Goal: Task Accomplishment & Management: Complete application form

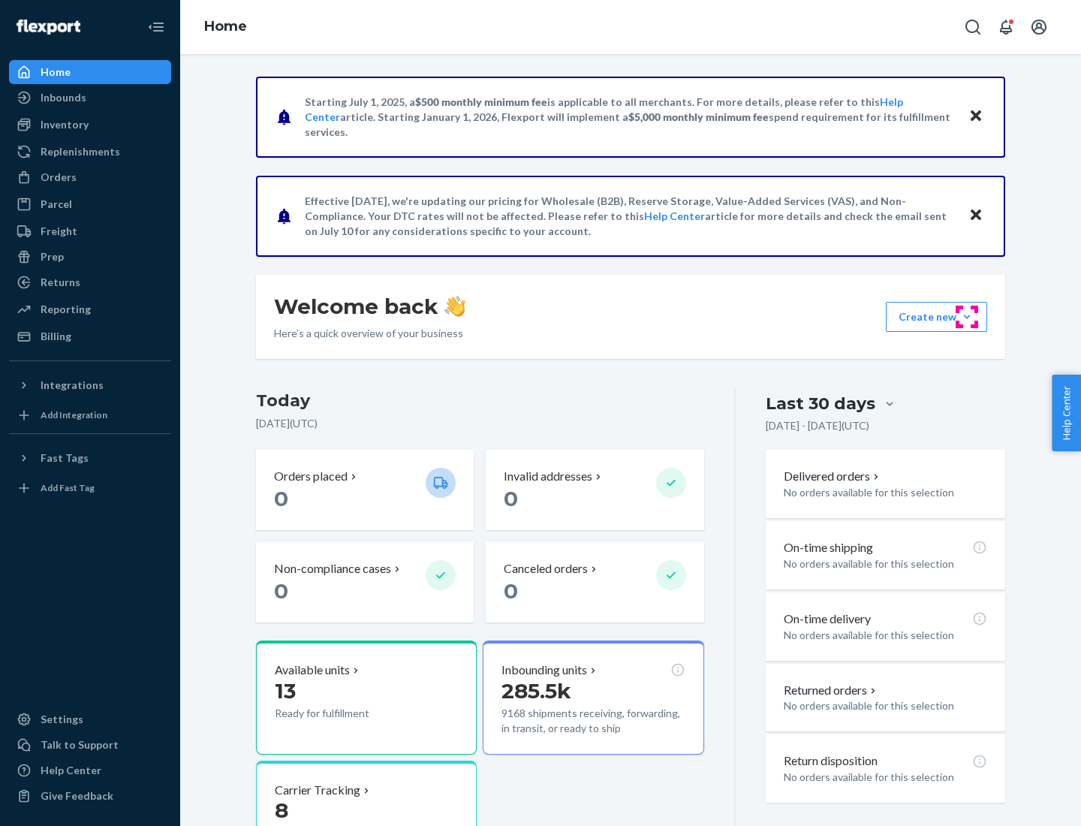
click at [967, 317] on button "Create new Create new inbound Create new order Create new product" at bounding box center [936, 317] width 101 height 30
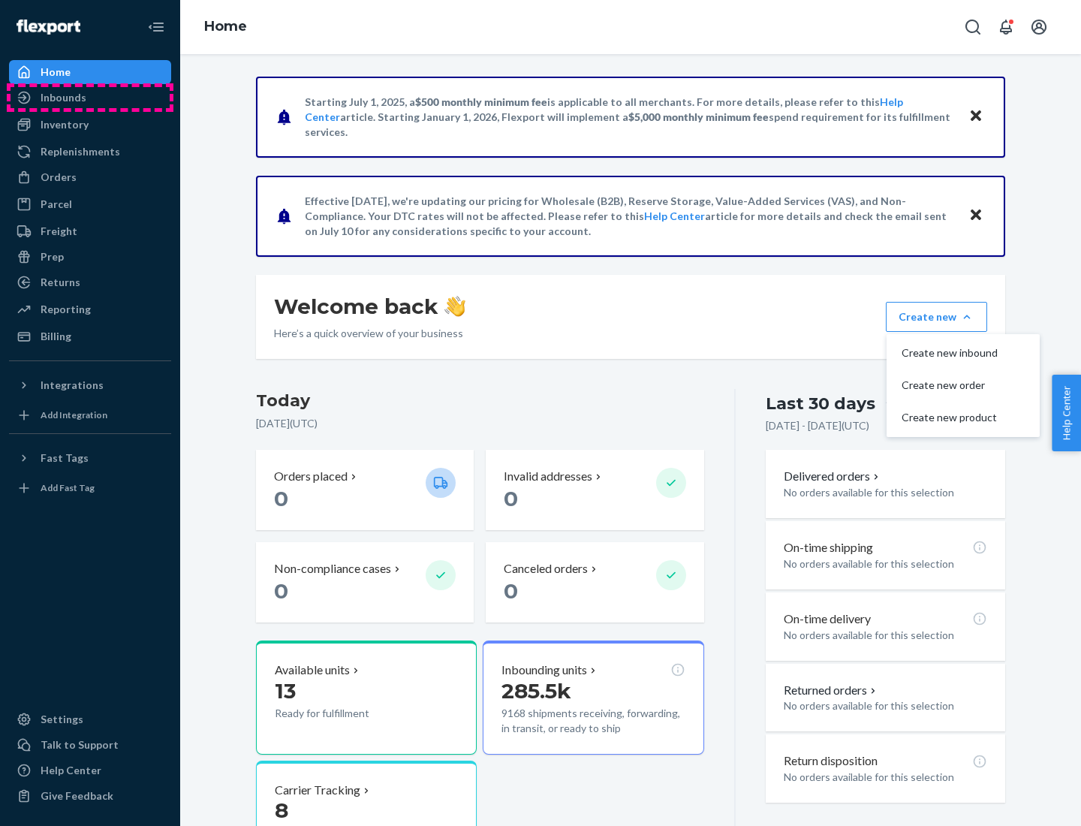
click at [90, 98] on div "Inbounds" at bounding box center [90, 97] width 159 height 21
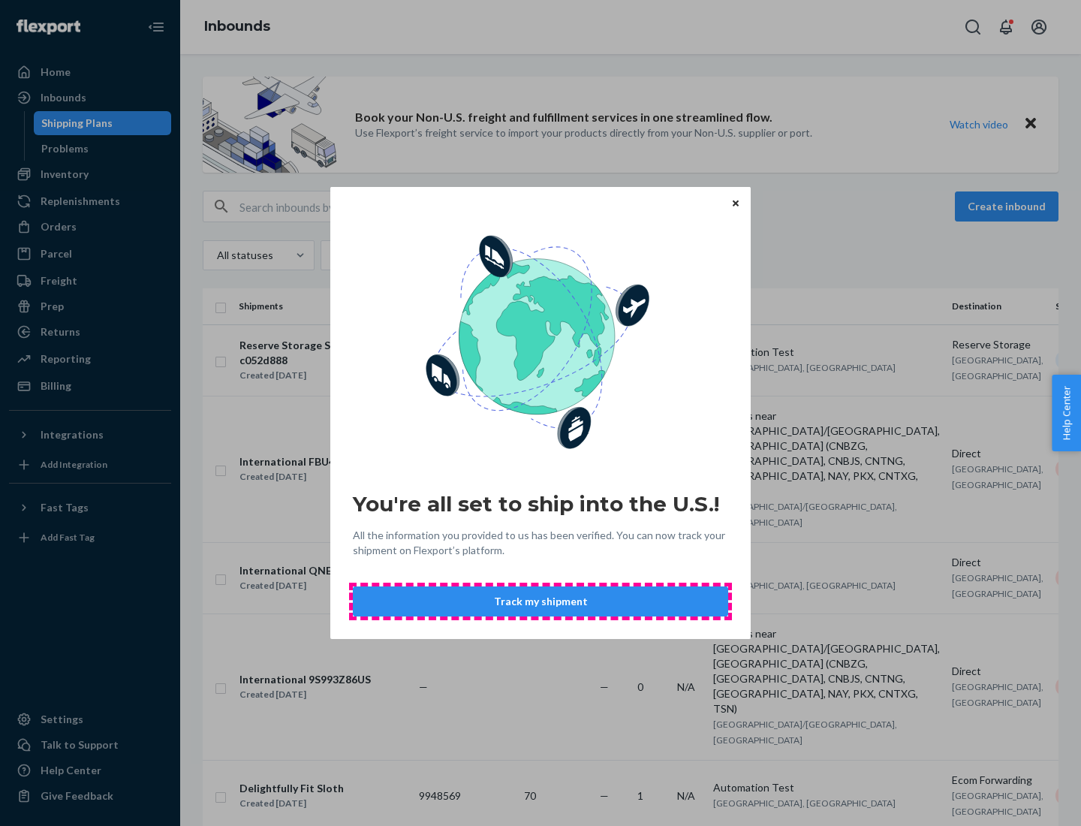
click at [540, 601] on button "Track my shipment" at bounding box center [540, 601] width 375 height 30
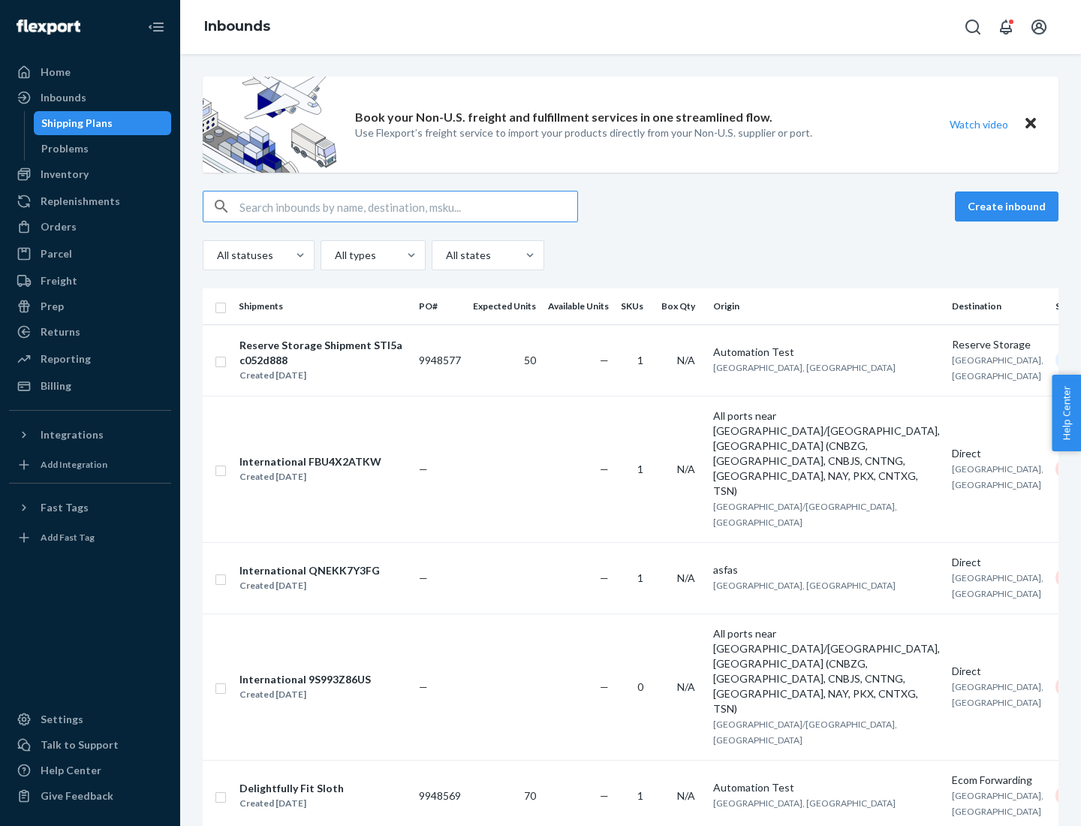
click at [1009, 206] on button "Create inbound" at bounding box center [1007, 206] width 104 height 30
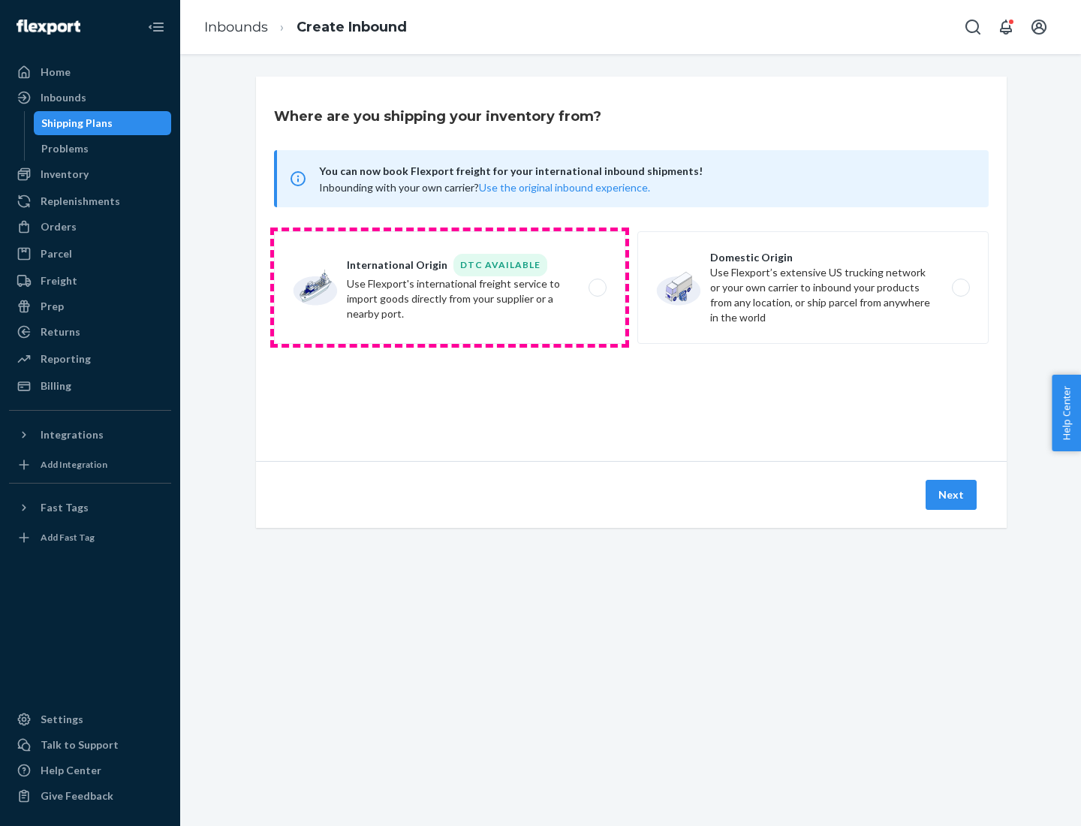
click at [450, 287] on label "International Origin DTC Available Use Flexport's international freight service…" at bounding box center [449, 287] width 351 height 113
click at [597, 287] on input "International Origin DTC Available Use Flexport's international freight service…" at bounding box center [602, 288] width 10 height 10
radio input "true"
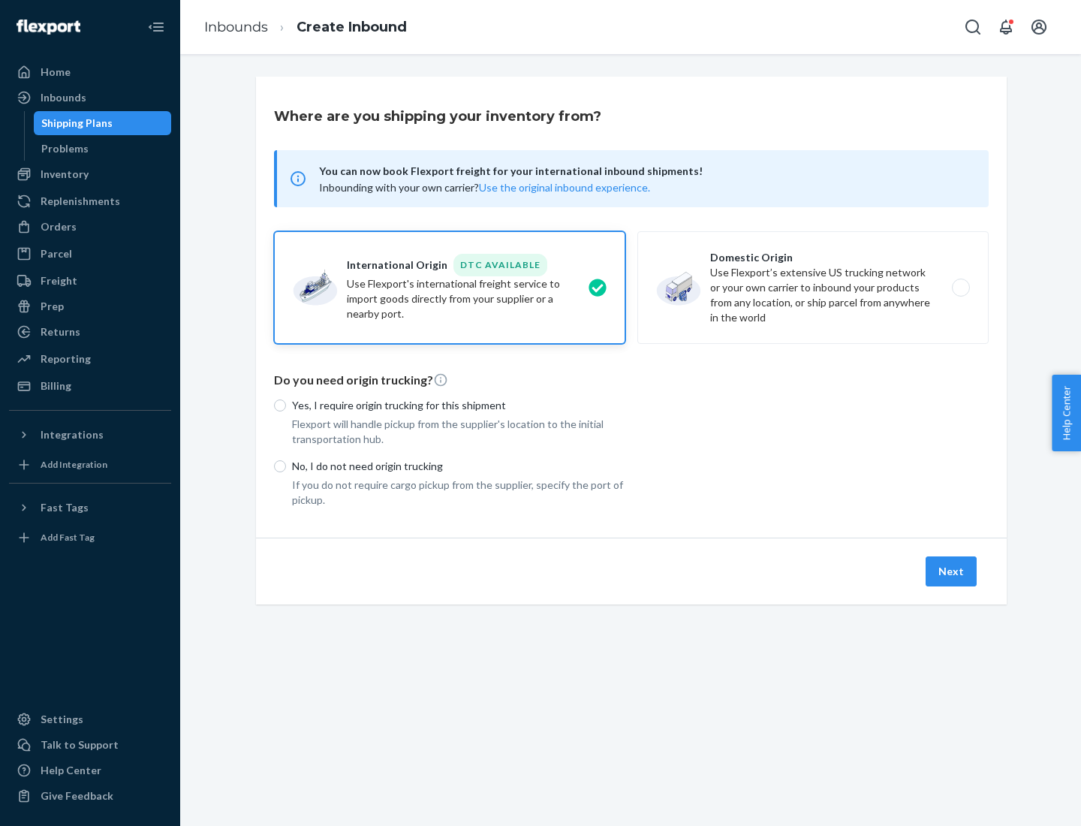
click at [459, 465] on p "No, I do not need origin trucking" at bounding box center [458, 466] width 333 height 15
click at [286, 465] on input "No, I do not need origin trucking" at bounding box center [280, 466] width 12 height 12
radio input "true"
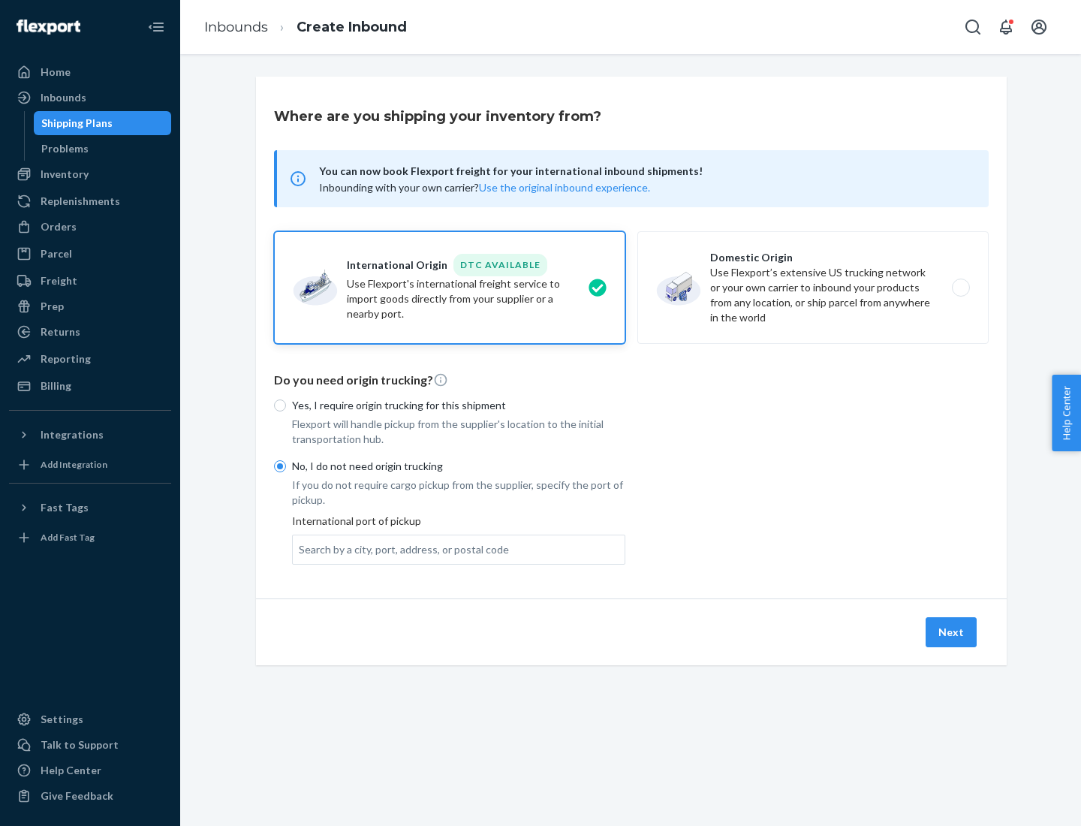
click at [400, 549] on div "Search by a city, port, address, or postal code" at bounding box center [404, 549] width 210 height 15
click at [300, 549] on input "Search by a city, port, address, or postal code" at bounding box center [300, 549] width 2 height 15
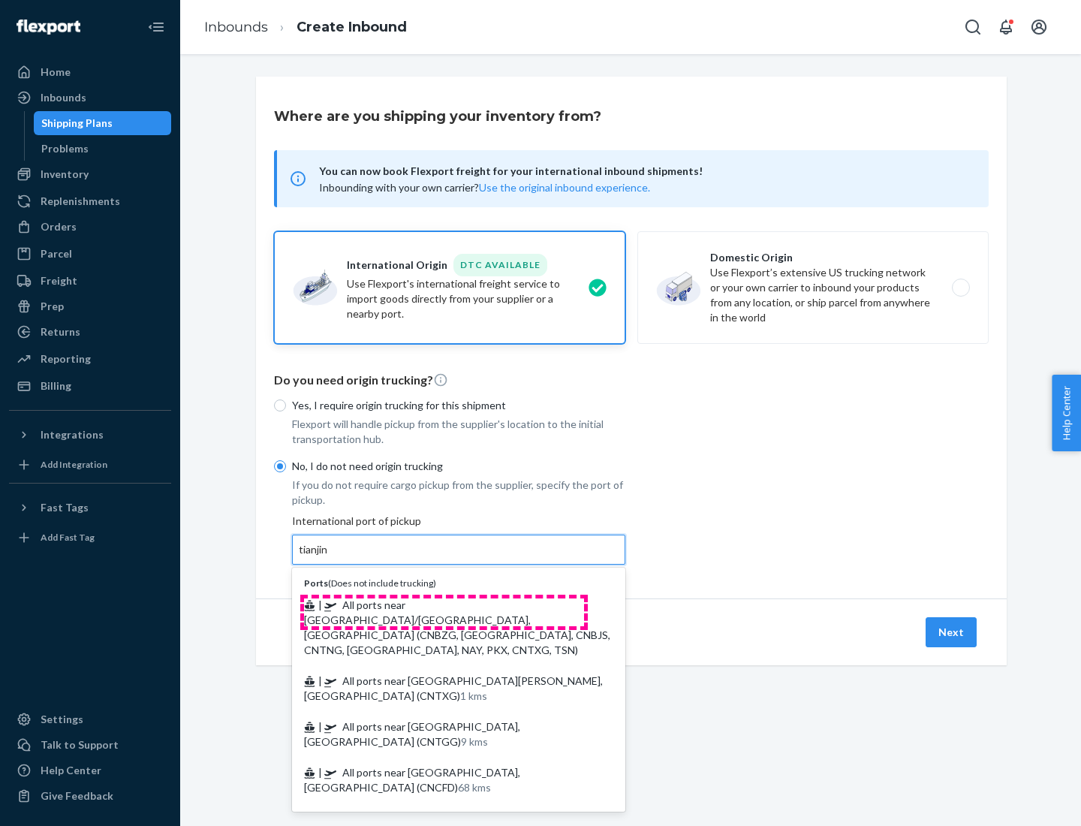
click at [444, 604] on span "| All ports near [GEOGRAPHIC_DATA]/[GEOGRAPHIC_DATA], [GEOGRAPHIC_DATA] (CNBZG,…" at bounding box center [457, 627] width 306 height 58
click at [329, 557] on input "tianjin" at bounding box center [314, 549] width 31 height 15
type input "All ports near [GEOGRAPHIC_DATA]/[GEOGRAPHIC_DATA], [GEOGRAPHIC_DATA] (CNBZG, […"
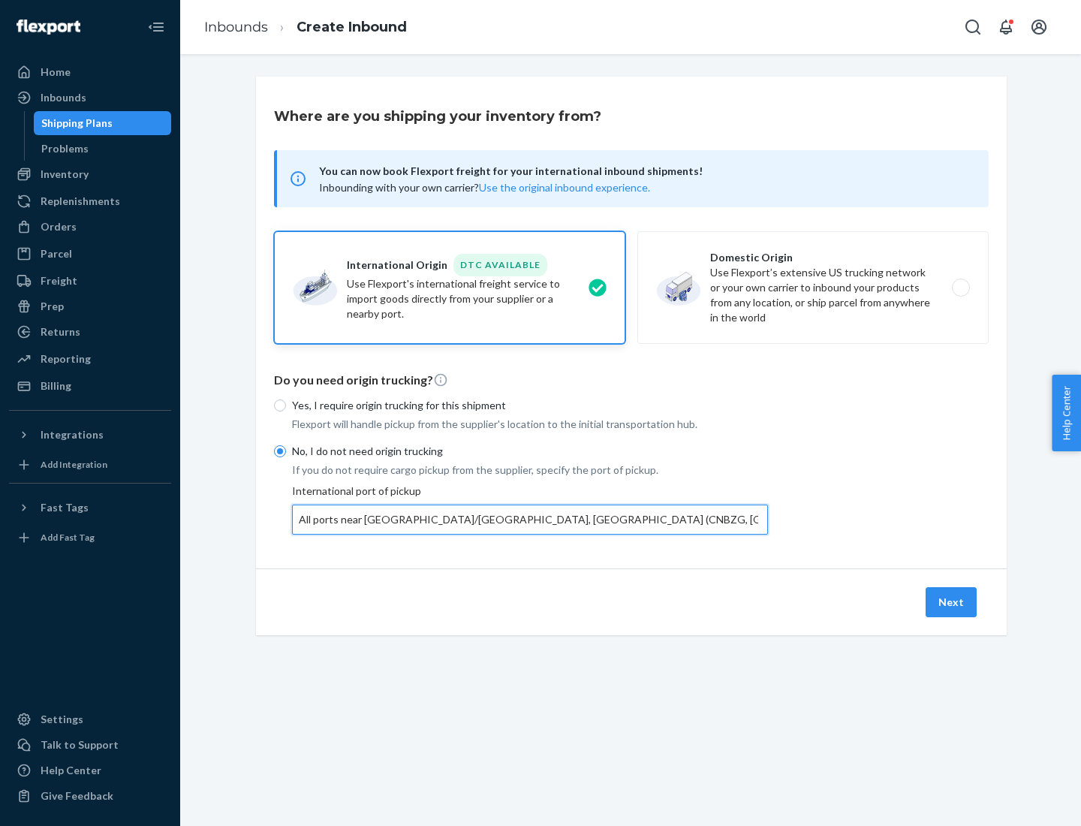
click at [952, 601] on button "Next" at bounding box center [950, 602] width 51 height 30
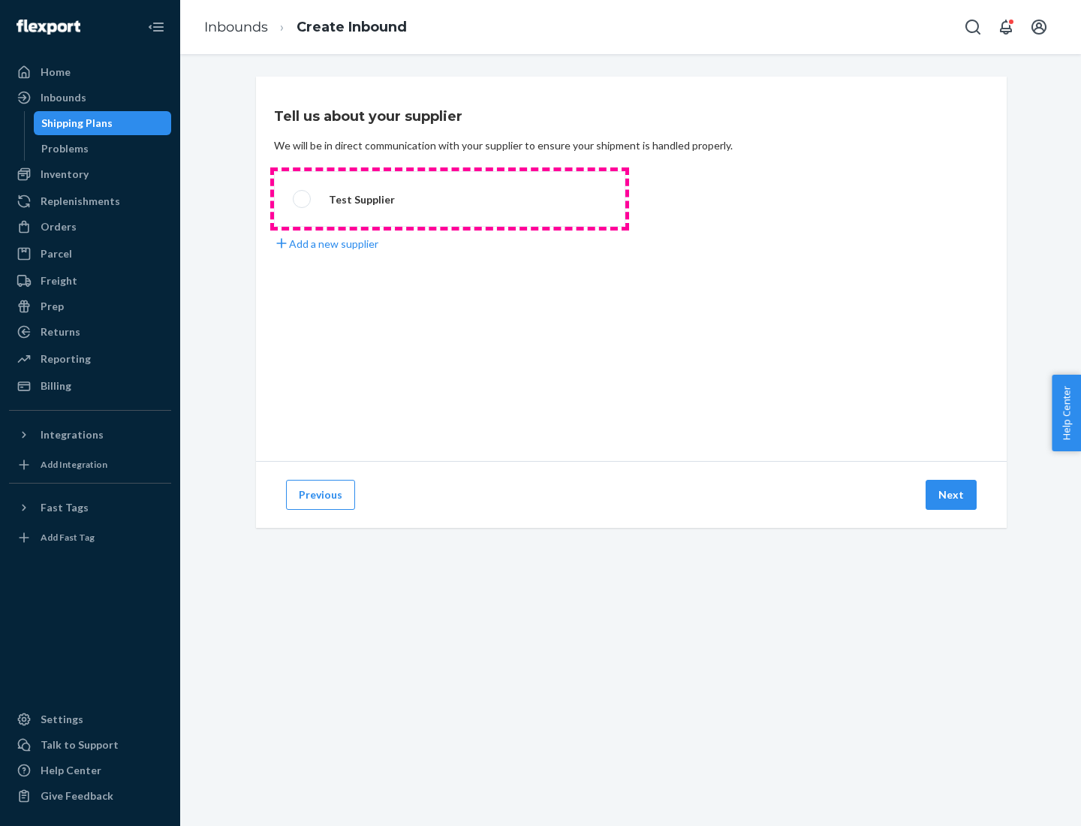
click at [450, 199] on label "Test Supplier" at bounding box center [449, 199] width 351 height 56
click at [302, 199] on input "Test Supplier" at bounding box center [298, 199] width 10 height 10
radio input "true"
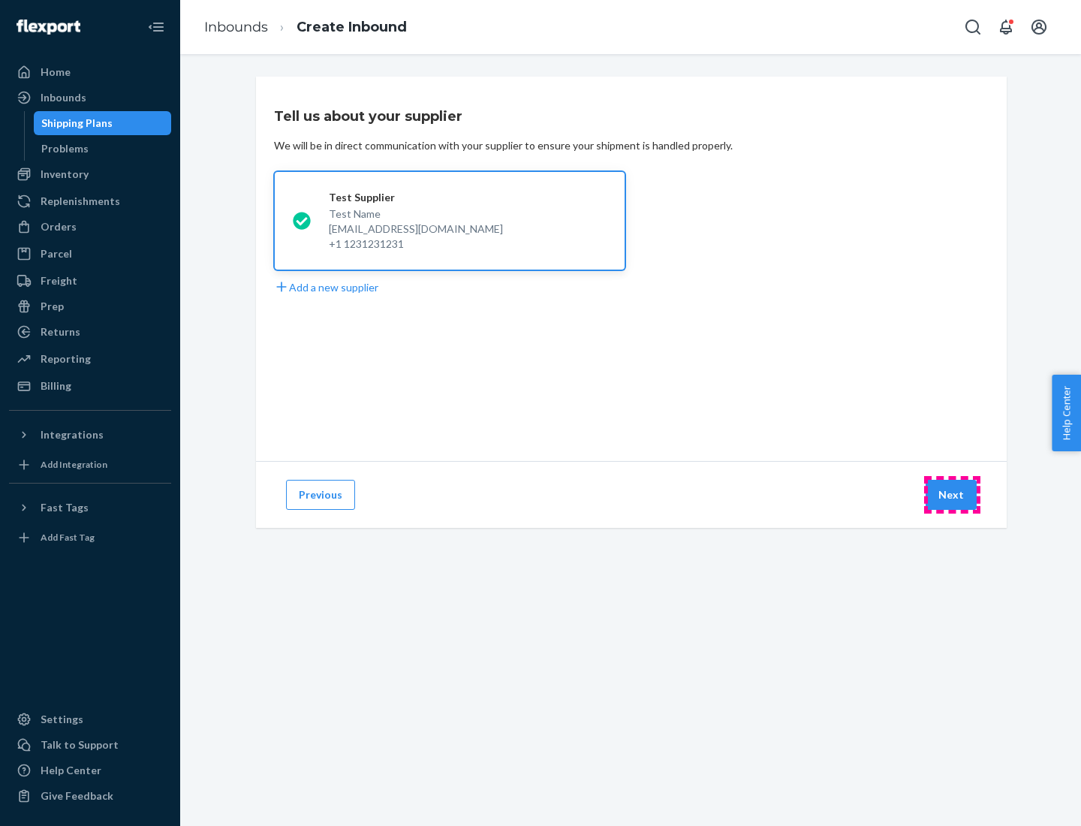
click at [952, 495] on button "Next" at bounding box center [950, 495] width 51 height 30
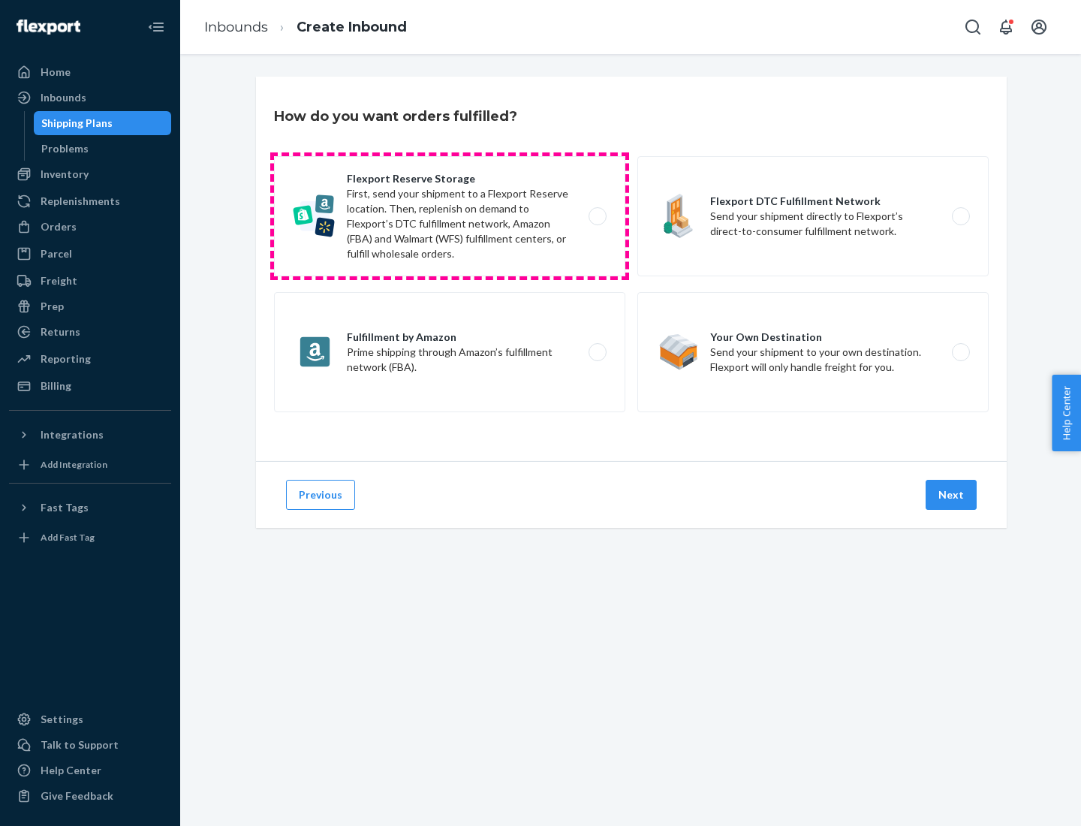
click at [450, 216] on label "Flexport Reserve Storage First, send your shipment to a Flexport Reserve locati…" at bounding box center [449, 216] width 351 height 120
click at [597, 216] on input "Flexport Reserve Storage First, send your shipment to a Flexport Reserve locati…" at bounding box center [602, 217] width 10 height 10
radio input "true"
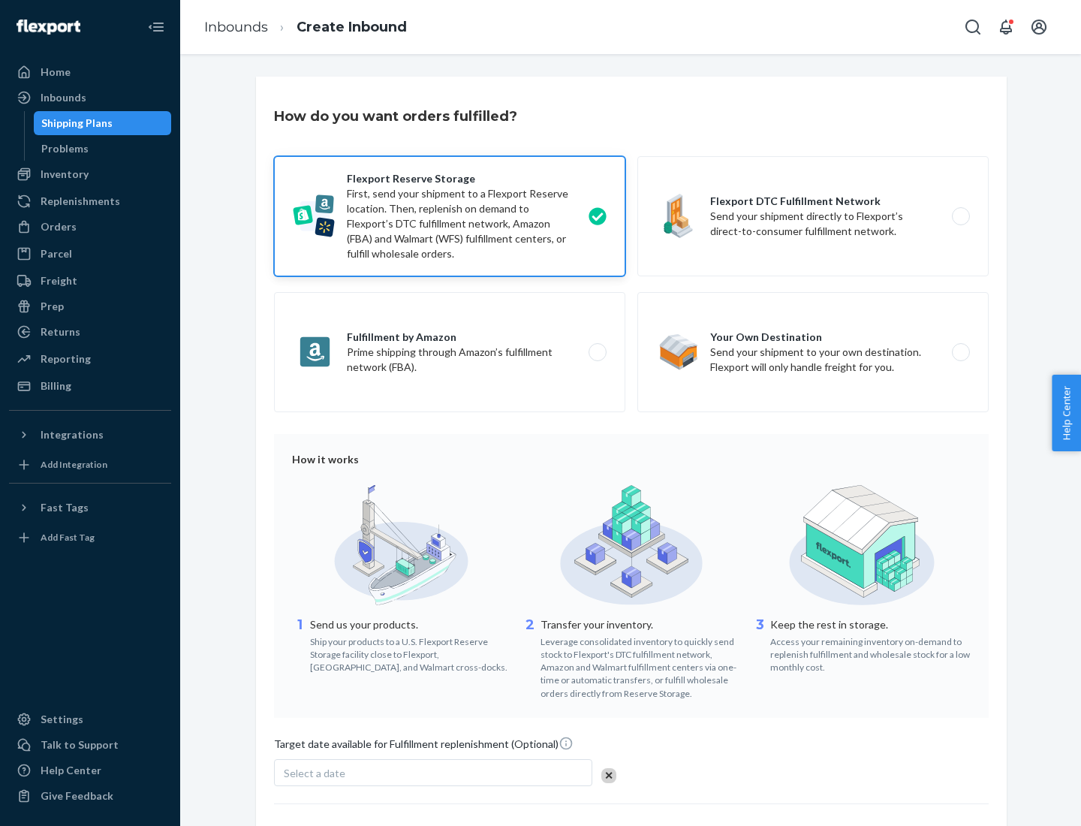
scroll to position [123, 0]
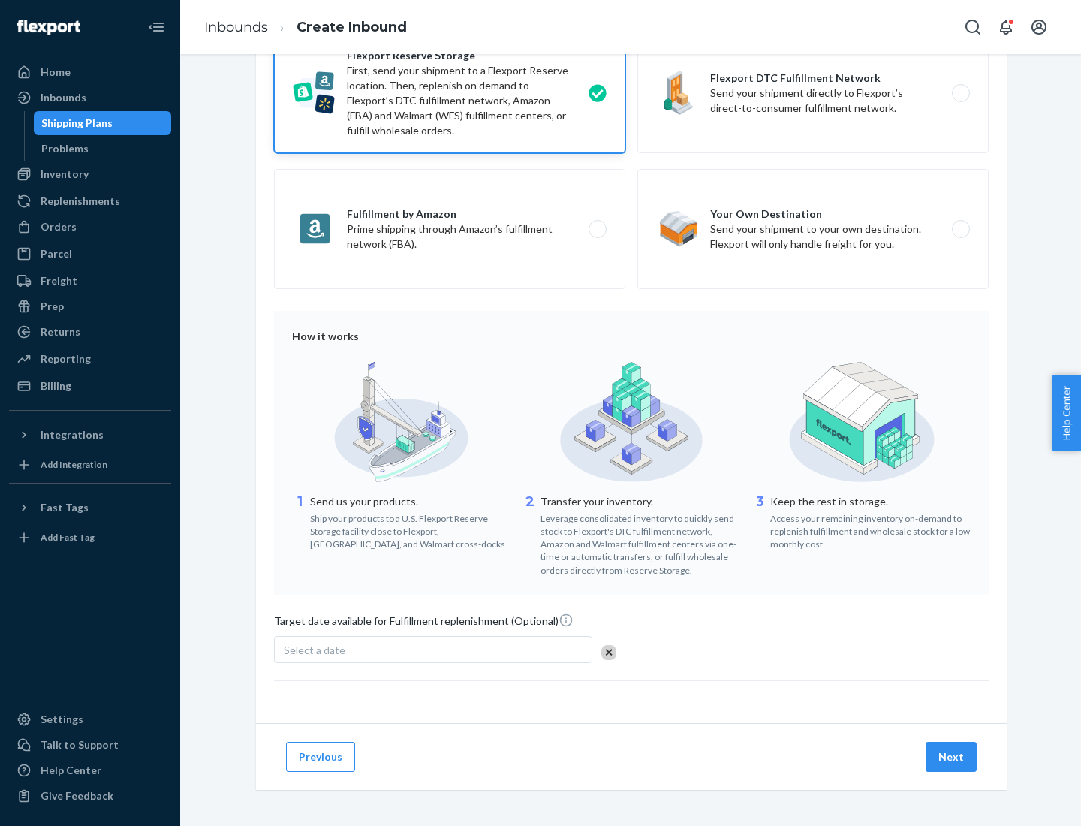
click at [952, 756] on button "Next" at bounding box center [950, 757] width 51 height 30
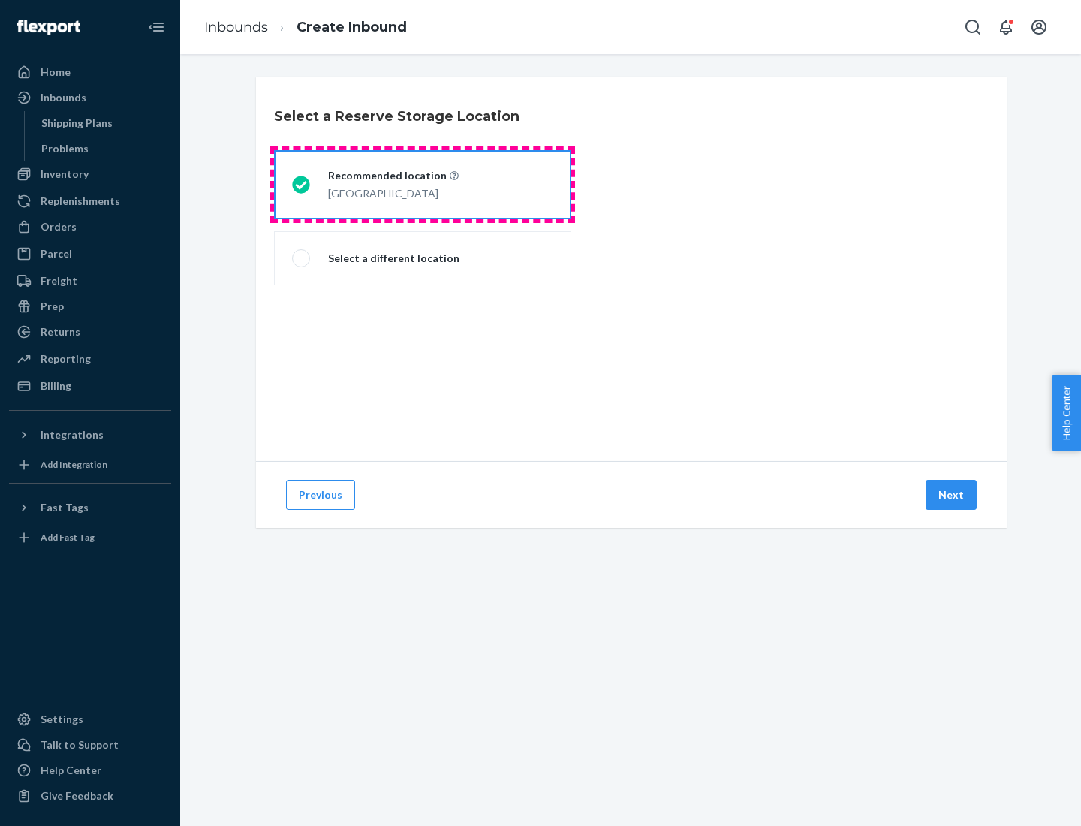
click at [423, 185] on div "[GEOGRAPHIC_DATA]" at bounding box center [393, 192] width 131 height 18
click at [302, 185] on input "Recommended location [GEOGRAPHIC_DATA]" at bounding box center [297, 185] width 10 height 10
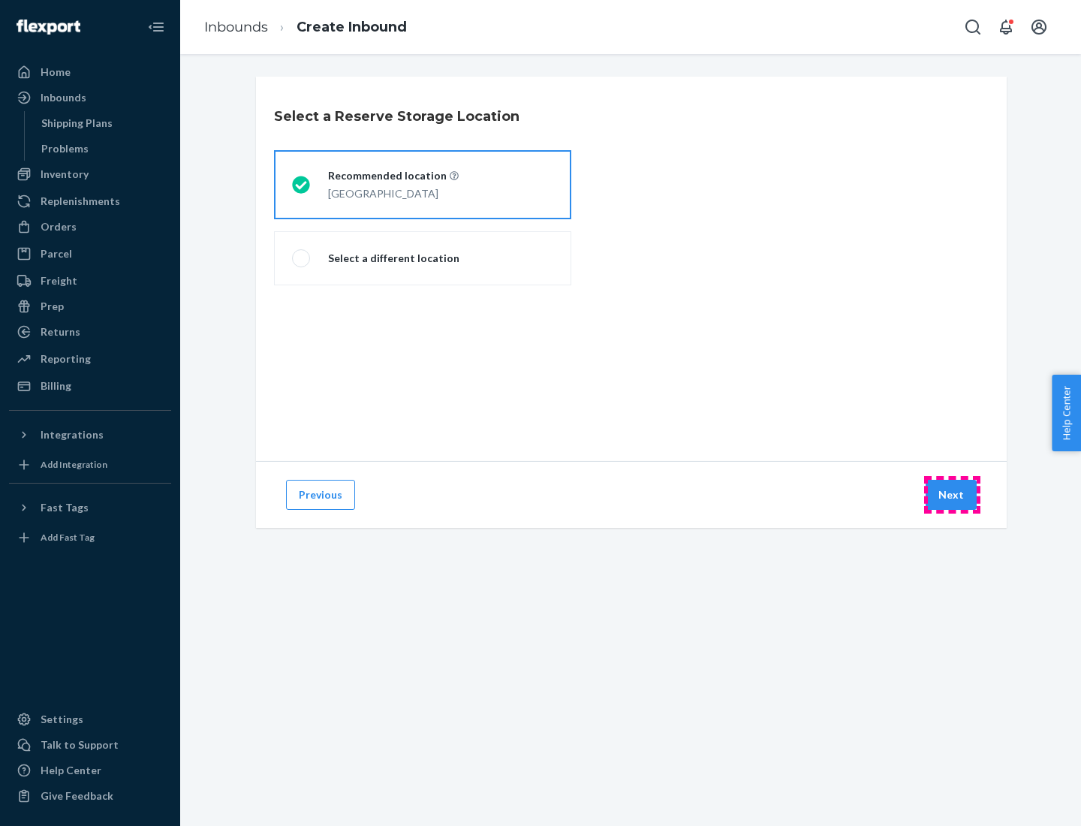
click at [952, 495] on button "Next" at bounding box center [950, 495] width 51 height 30
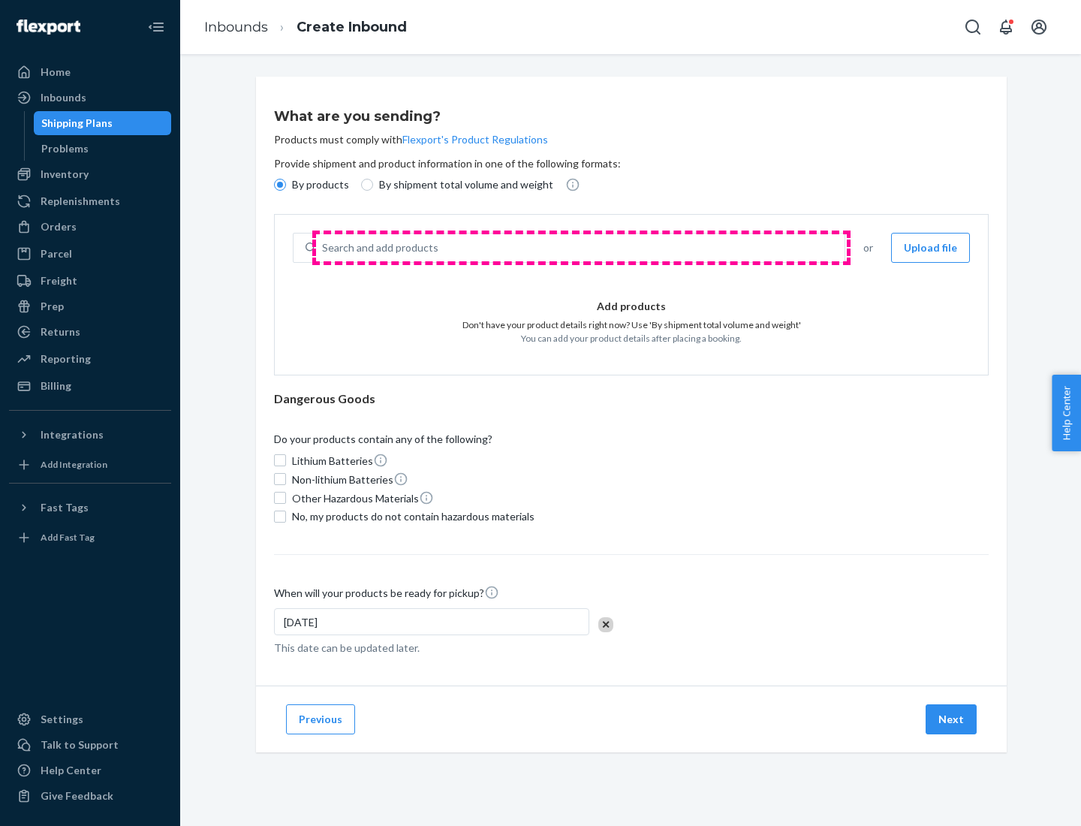
click at [581, 248] on div "Search and add products" at bounding box center [580, 247] width 528 height 27
click at [323, 248] on input "Search and add products" at bounding box center [323, 247] width 2 height 15
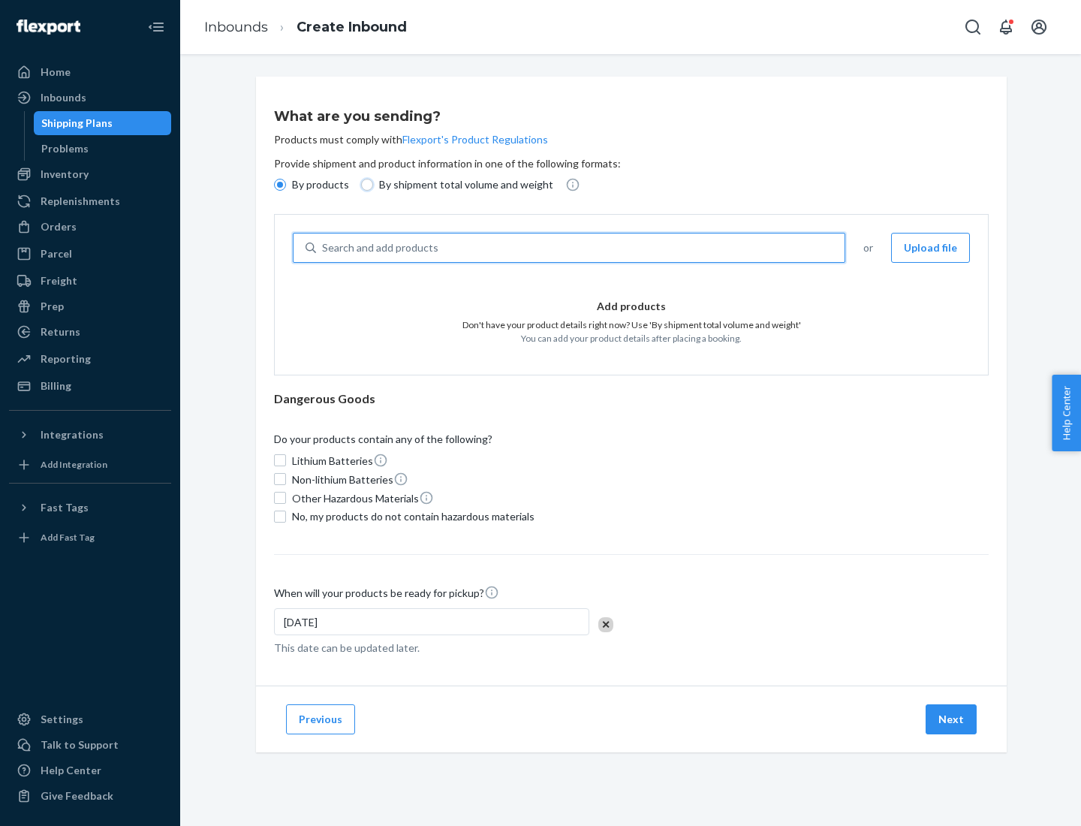
click at [365, 185] on input "By shipment total volume and weight" at bounding box center [367, 185] width 12 height 12
radio input "true"
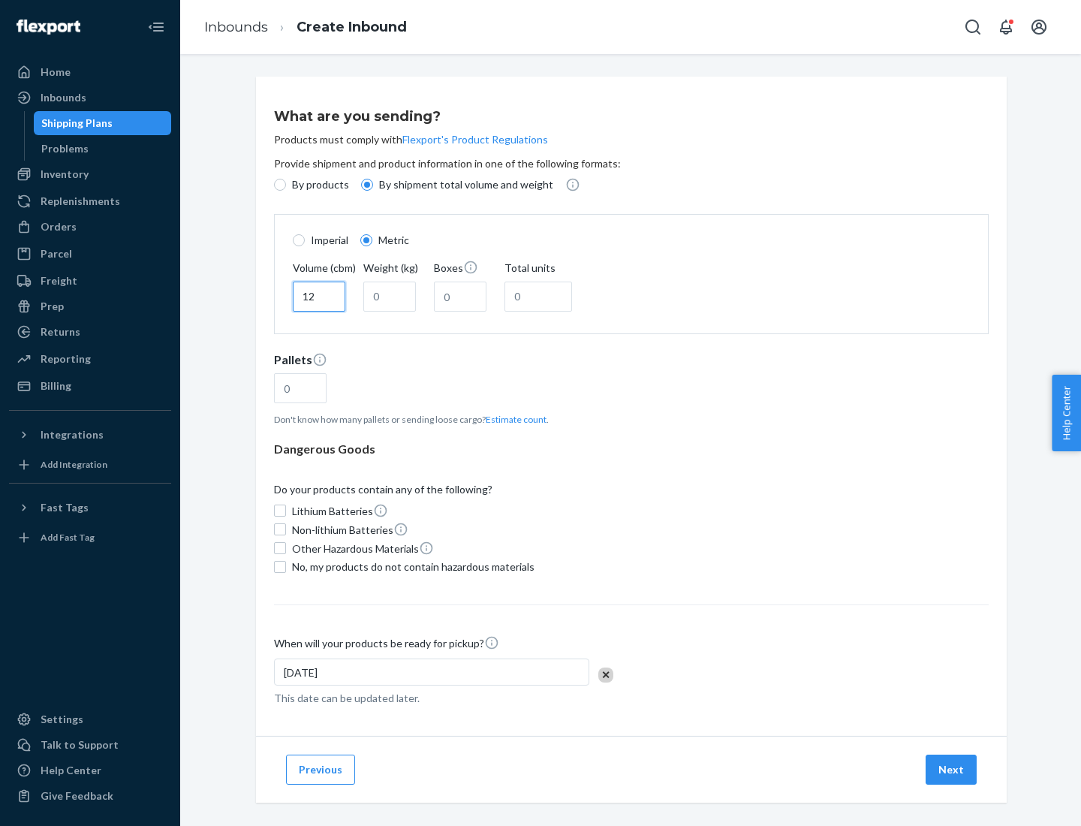
type input "12"
type input "22"
type input "222"
type input "121"
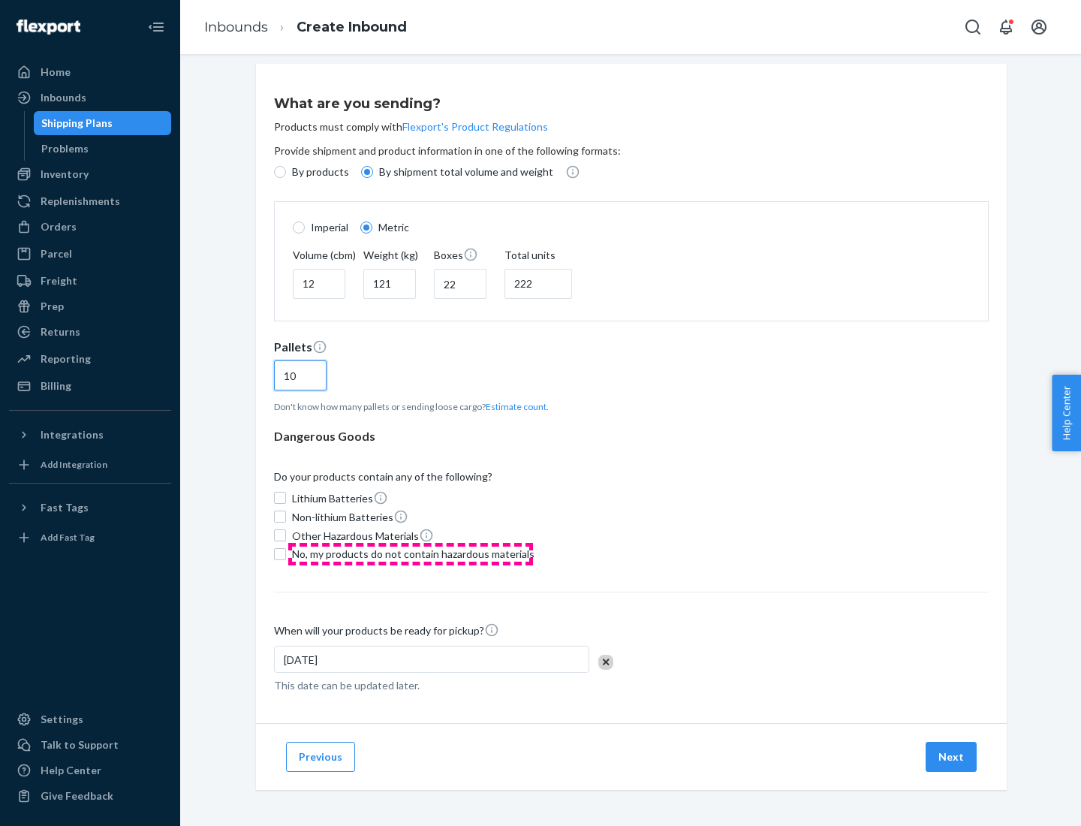
type input "10"
click at [411, 553] on span "No, my products do not contain hazardous materials" at bounding box center [413, 553] width 242 height 15
click at [286, 553] on input "No, my products do not contain hazardous materials" at bounding box center [280, 554] width 12 height 12
checkbox input "true"
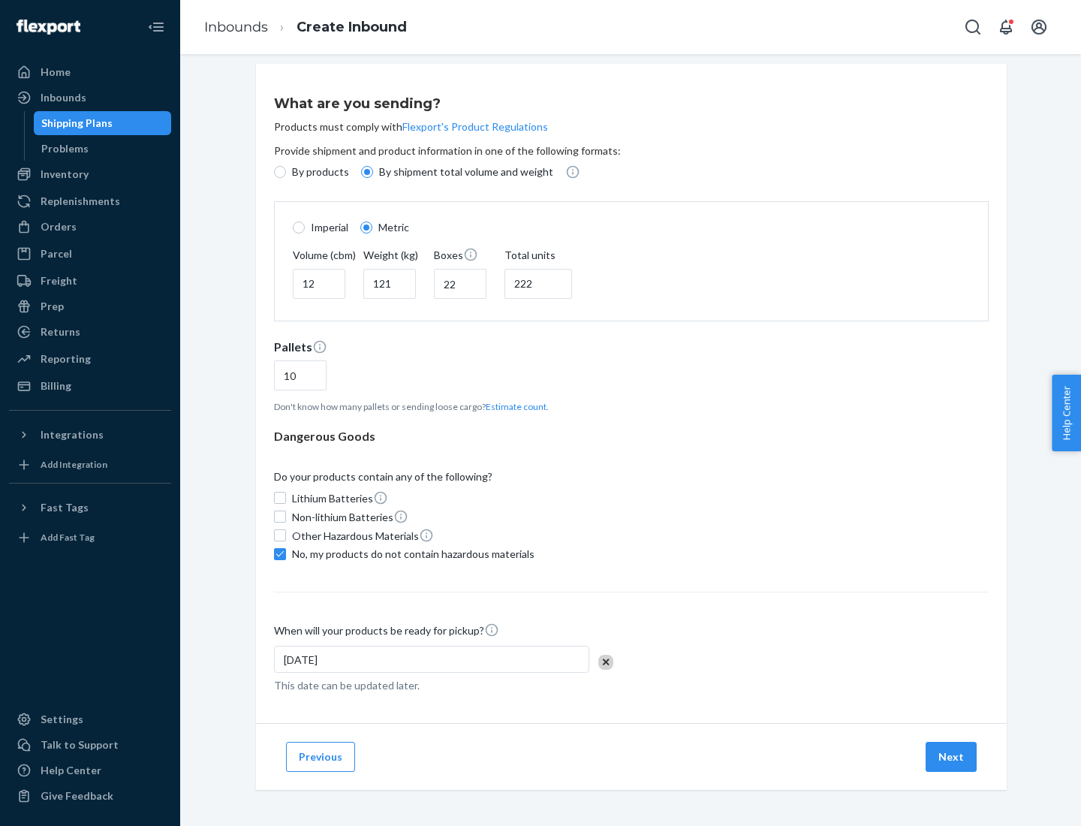
click at [952, 756] on button "Next" at bounding box center [950, 757] width 51 height 30
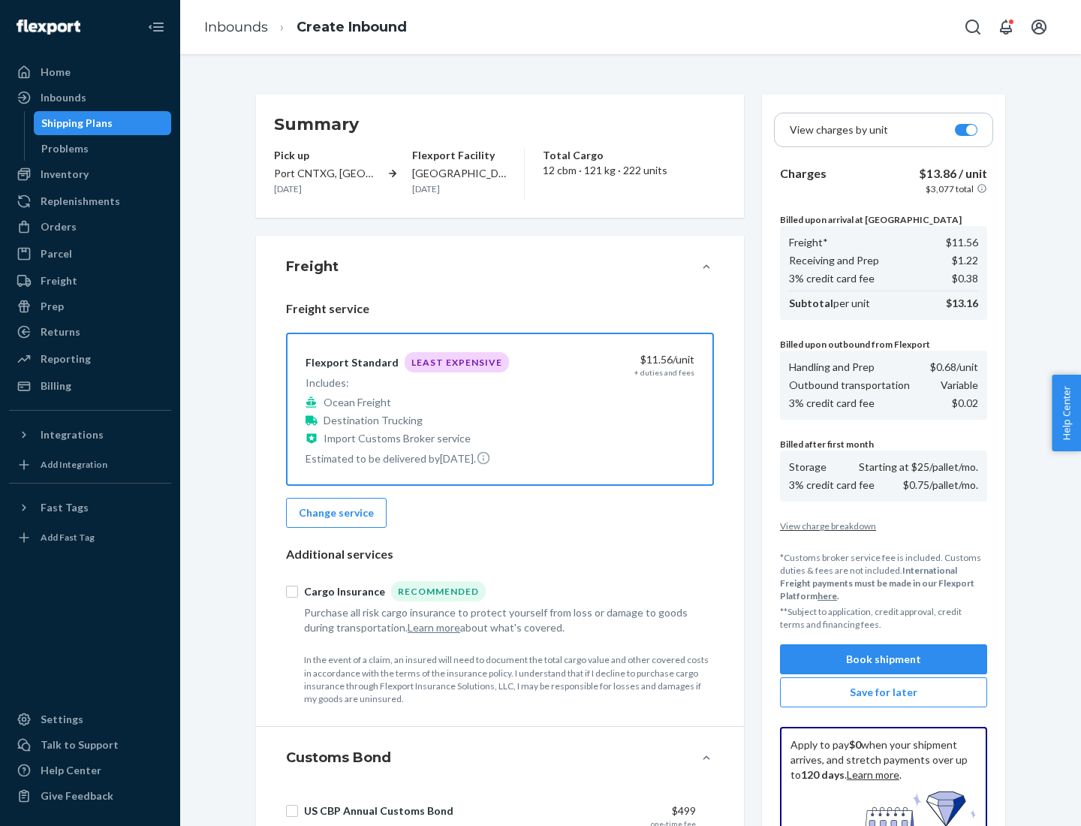
scroll to position [219, 0]
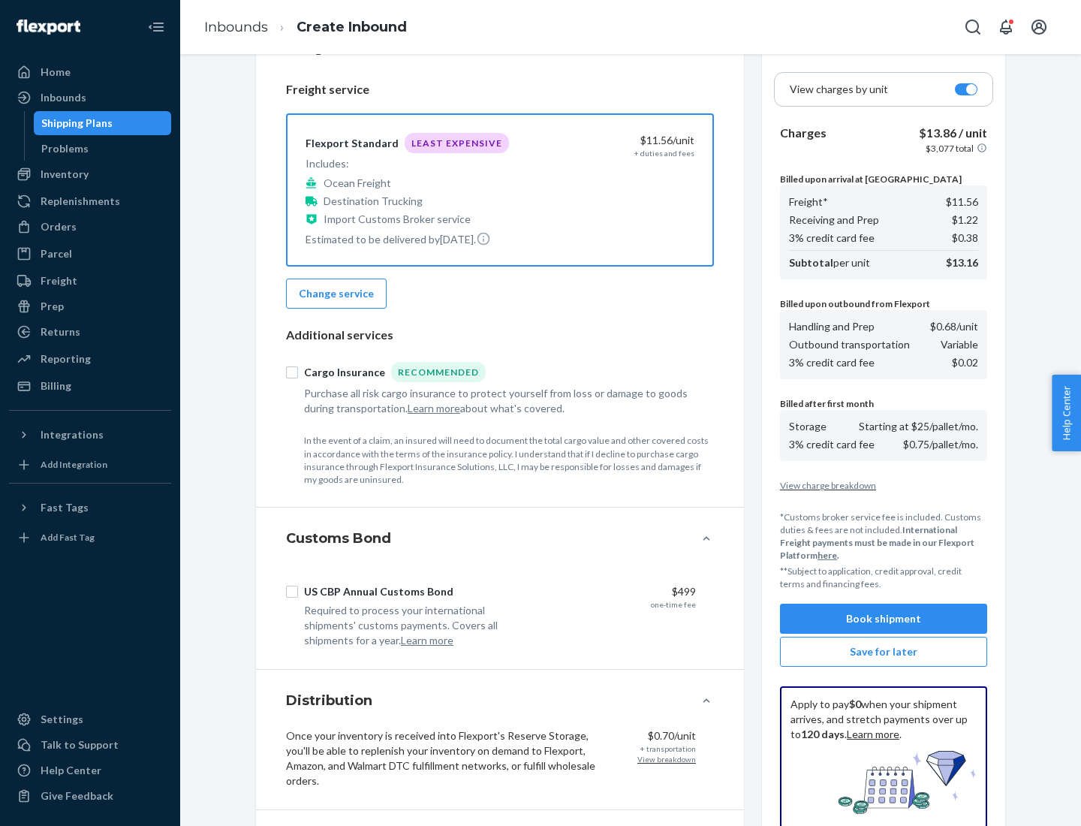
click at [883, 618] on button "Book shipment" at bounding box center [883, 618] width 207 height 30
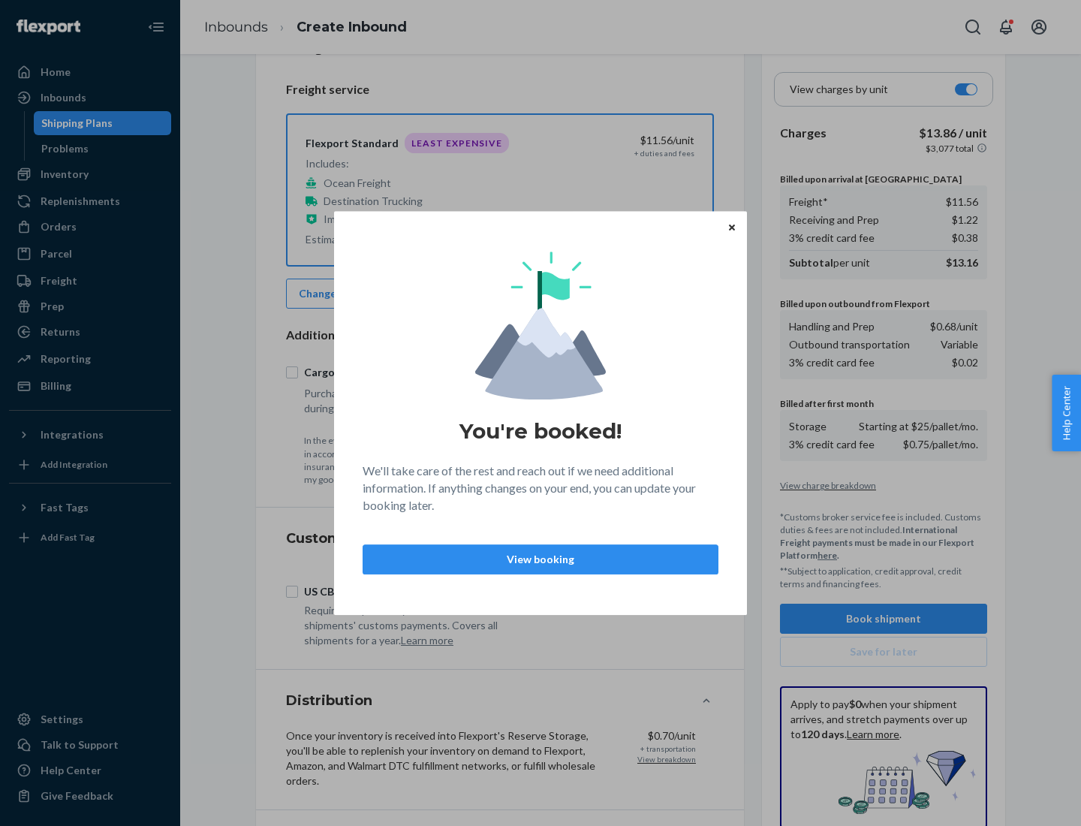
click at [540, 558] on p "View booking" at bounding box center [540, 559] width 330 height 15
